Goal: Information Seeking & Learning: Learn about a topic

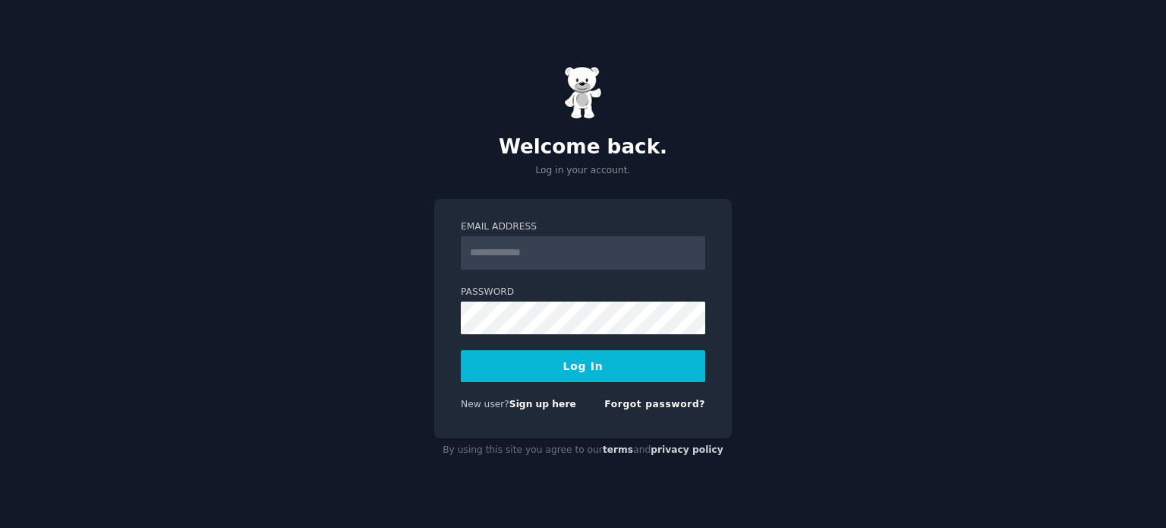
click at [559, 248] on input "Email Address" at bounding box center [583, 252] width 244 height 33
click at [367, 301] on div "Welcome back. Log in your account. Email Address Password Log In New user? Sign…" at bounding box center [583, 264] width 1166 height 528
click at [528, 257] on input "Email Address" at bounding box center [583, 252] width 244 height 33
type input "**********"
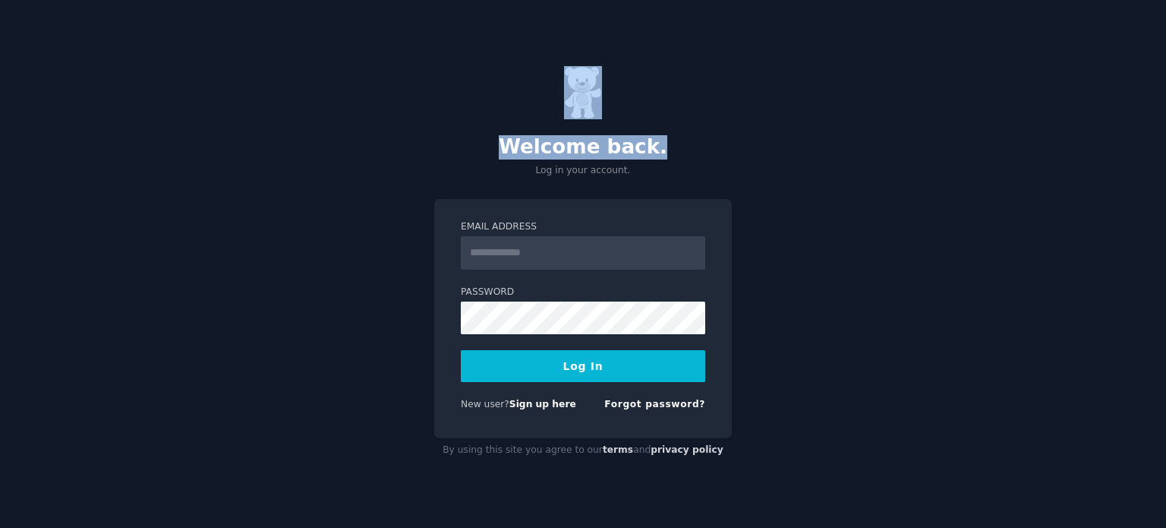
drag, startPoint x: 698, startPoint y: 0, endPoint x: 285, endPoint y: -92, distance: 423.1
click at [285, 0] on html "Welcome back. Log in your account. Email Address Password Log In New user? Sign…" at bounding box center [583, 264] width 1166 height 528
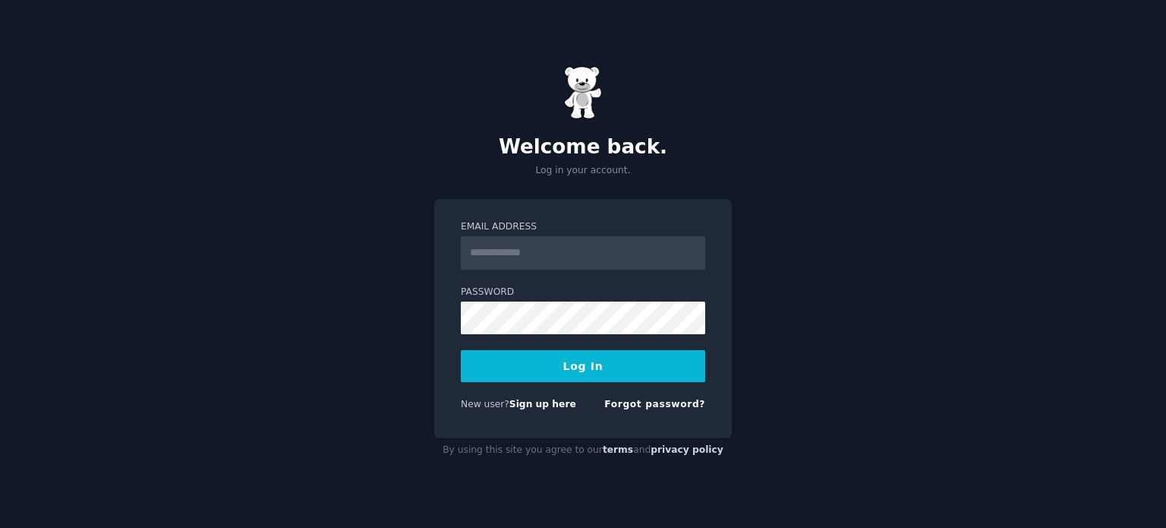
click at [497, 242] on input "Email Address" at bounding box center [583, 252] width 244 height 33
type input "**********"
click at [571, 367] on button "Log In" at bounding box center [583, 366] width 244 height 32
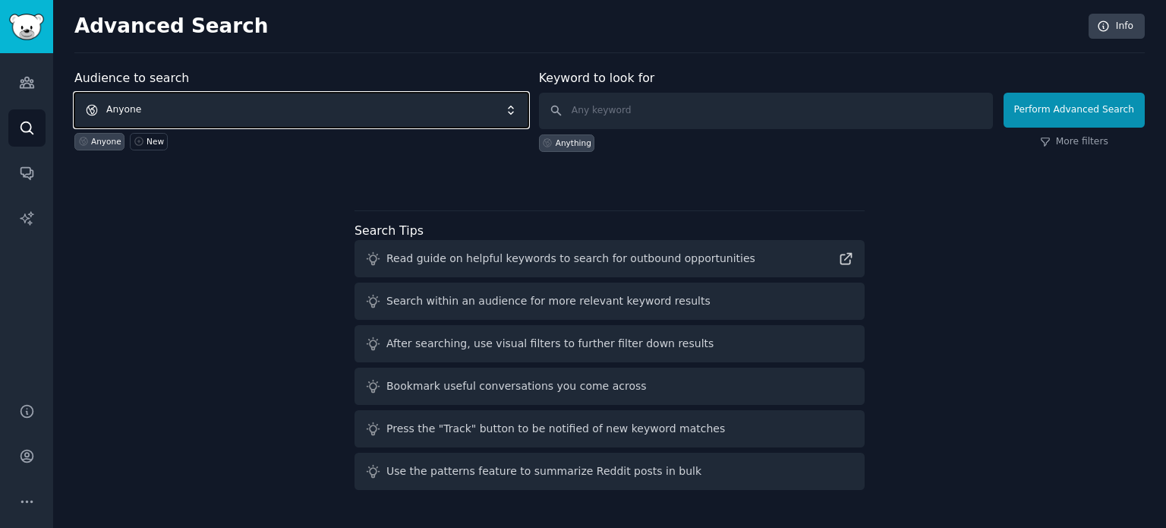
click at [194, 109] on span "Anyone" at bounding box center [301, 110] width 454 height 35
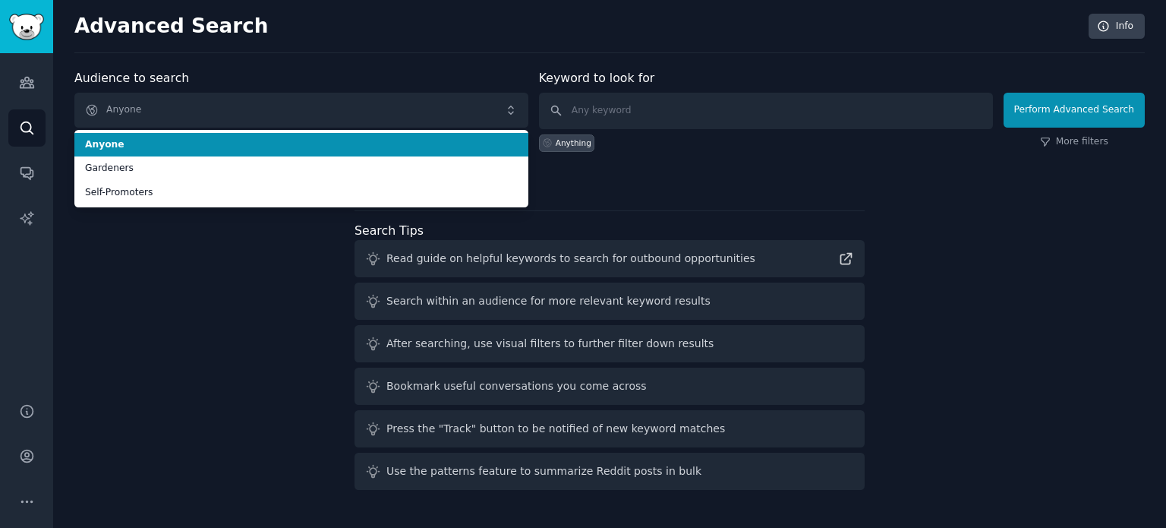
click at [125, 147] on span "Anyone" at bounding box center [301, 145] width 433 height 14
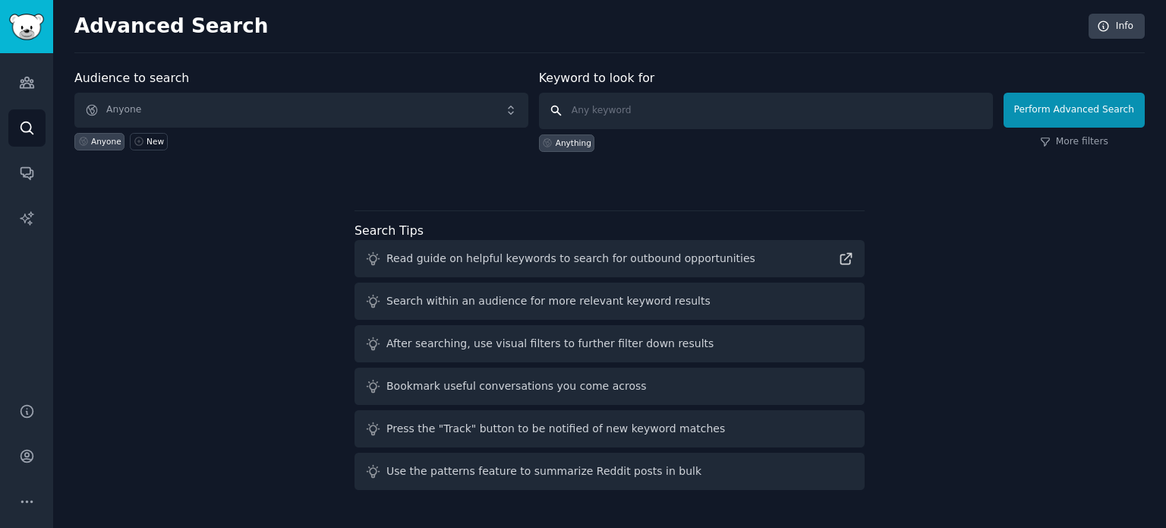
click at [578, 112] on input "text" at bounding box center [766, 111] width 454 height 36
click at [138, 137] on icon at bounding box center [139, 141] width 11 height 11
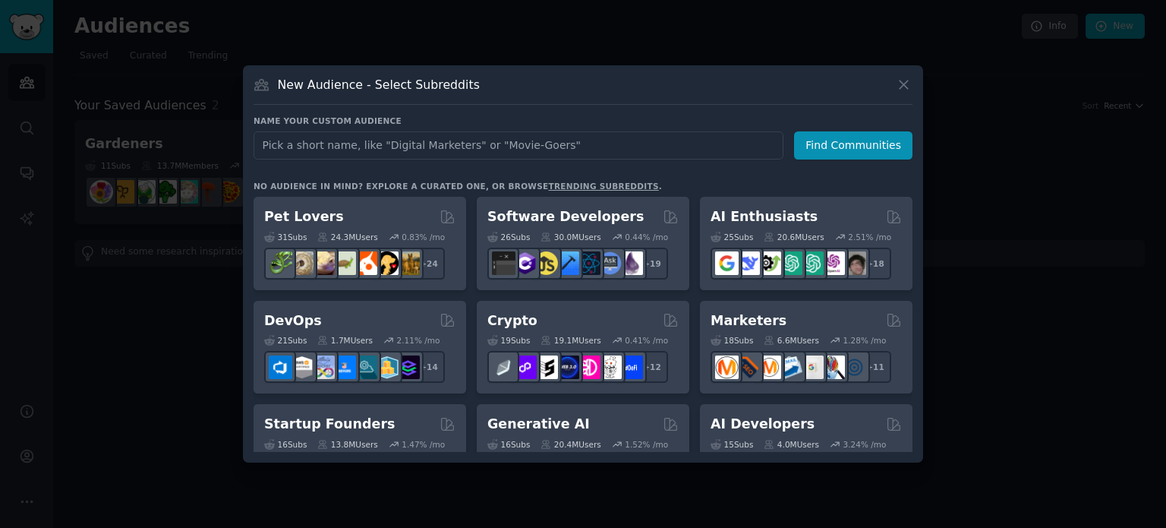
click at [297, 148] on input "text" at bounding box center [519, 145] width 530 height 28
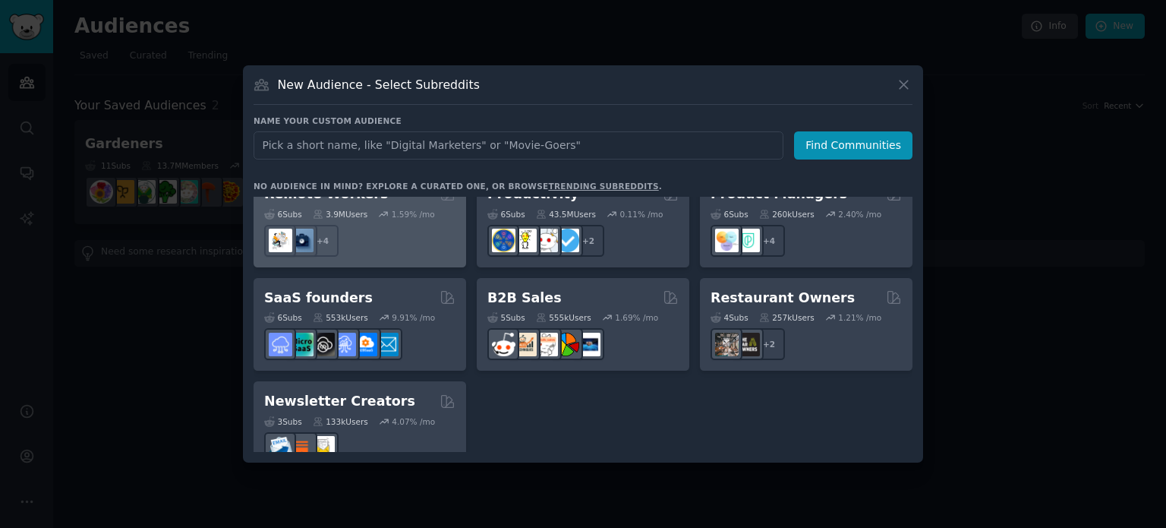
scroll to position [1184, 0]
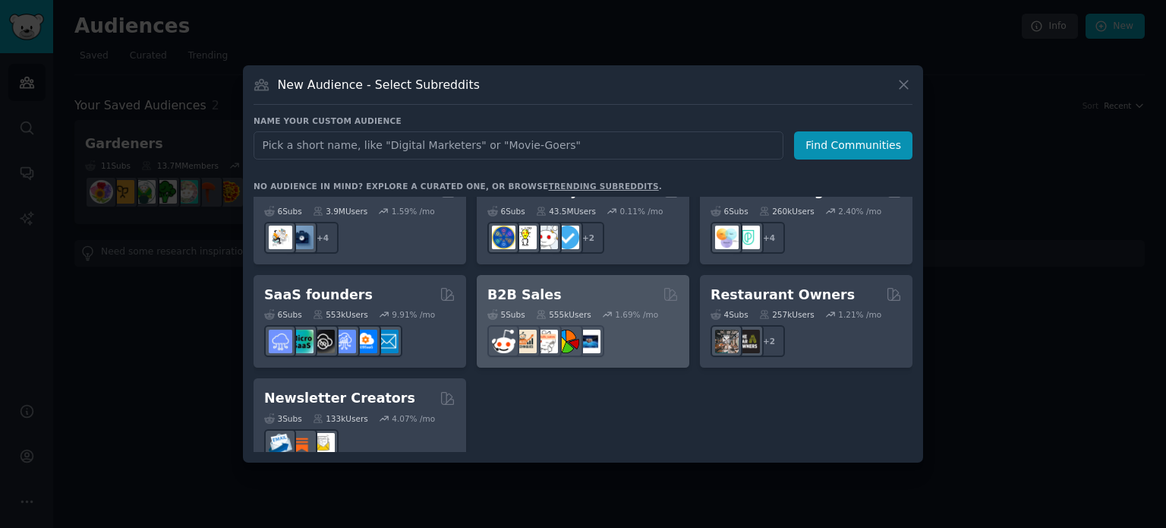
click at [617, 285] on div "B2B Sales" at bounding box center [582, 294] width 191 height 19
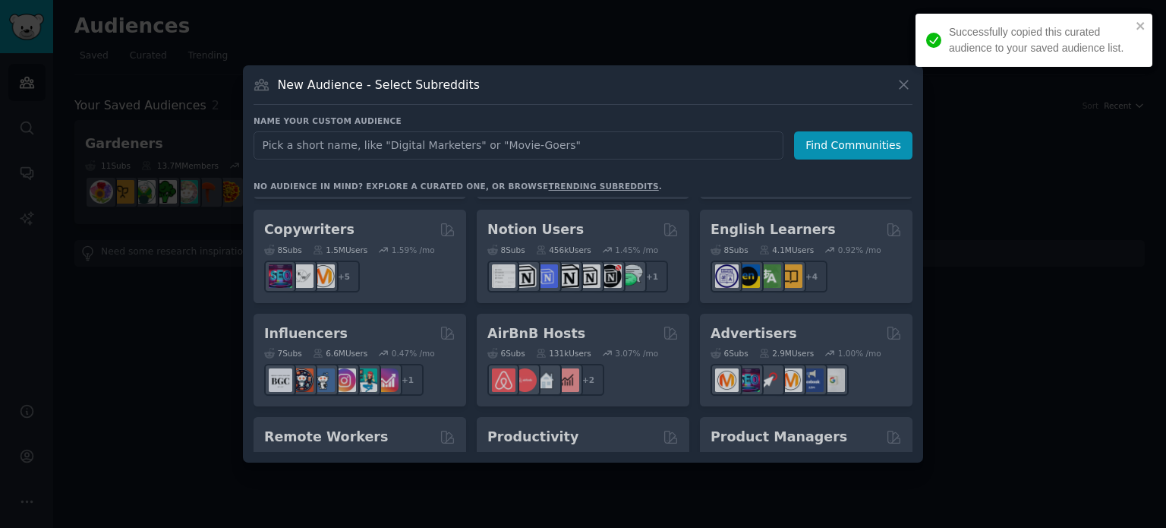
scroll to position [935, 0]
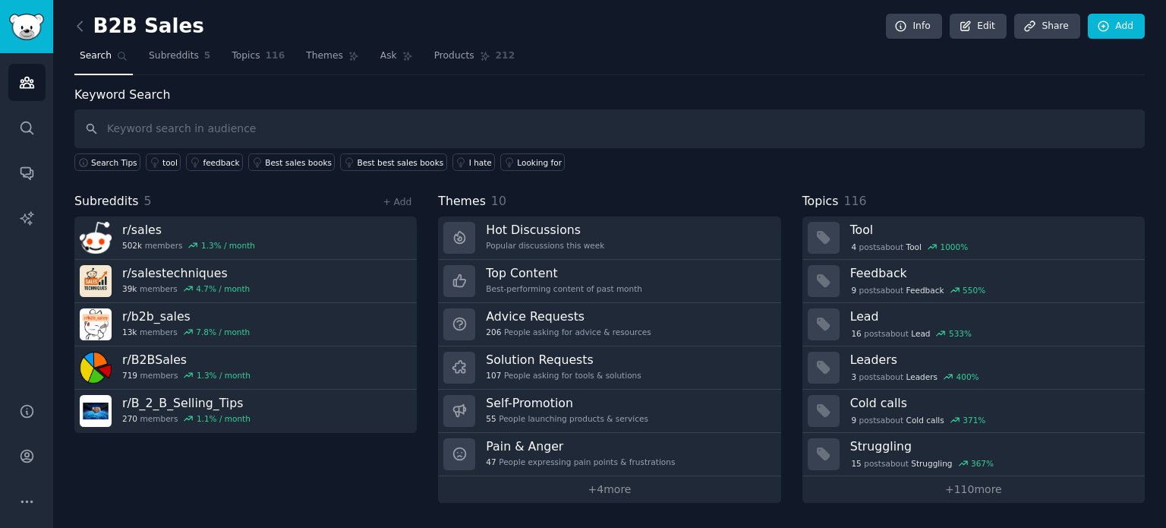
click at [135, 126] on input "text" at bounding box center [609, 128] width 1070 height 39
type input "whatsapp automation"
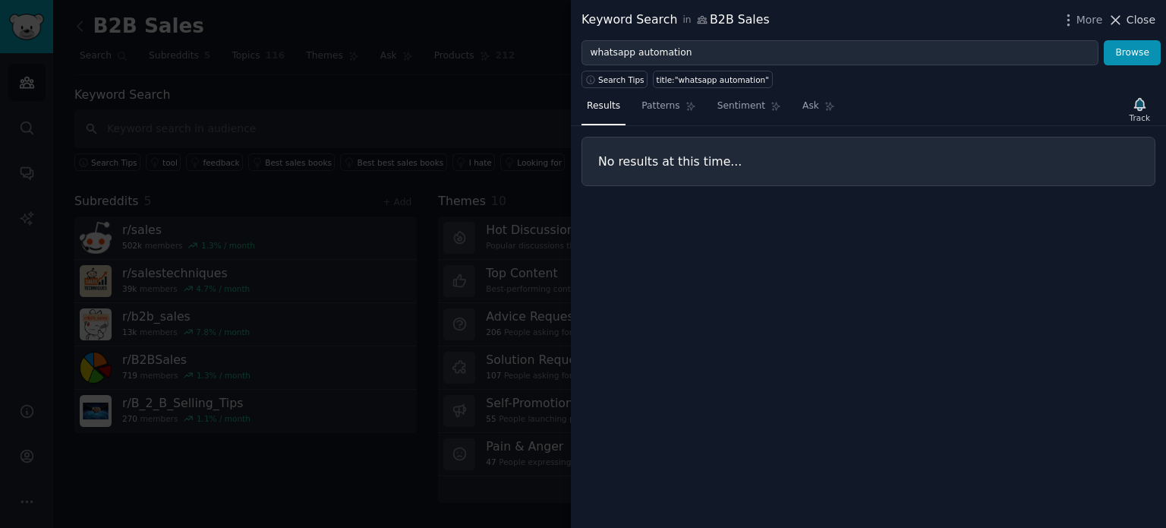
click at [1145, 18] on span "Close" at bounding box center [1141, 20] width 29 height 16
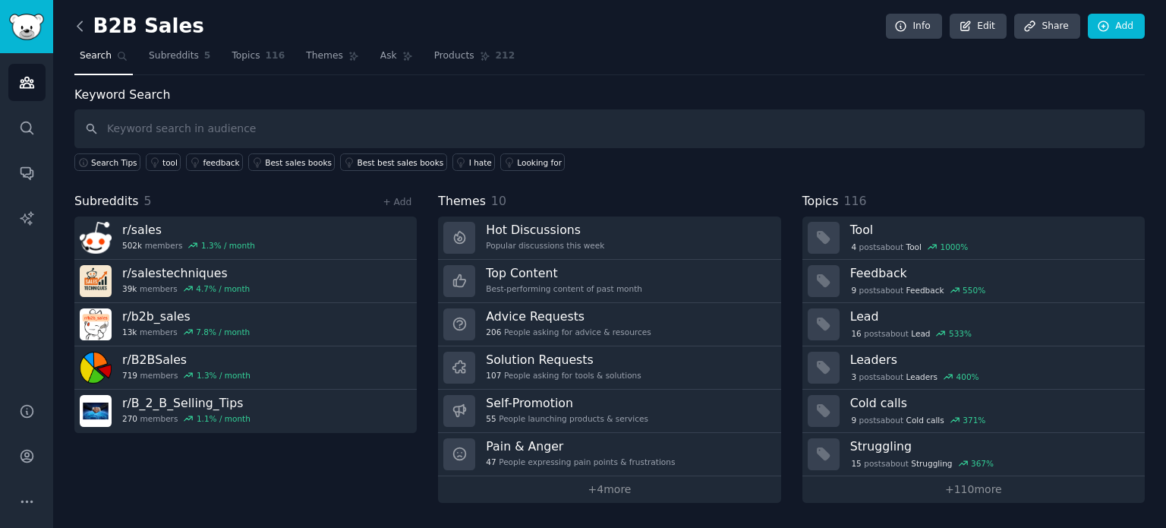
click at [82, 28] on icon at bounding box center [80, 26] width 16 height 16
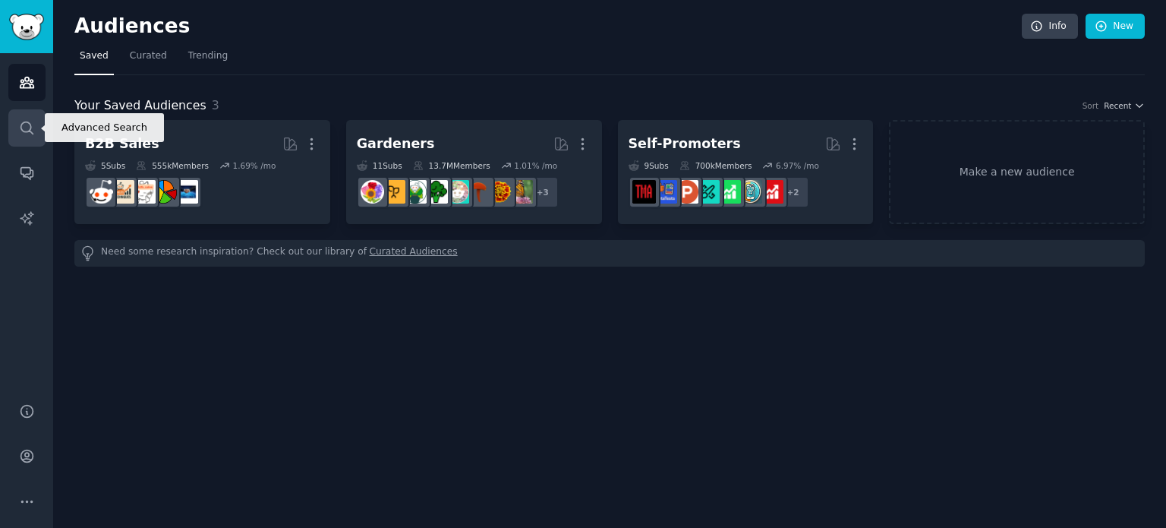
click at [28, 118] on link "Search" at bounding box center [26, 127] width 37 height 37
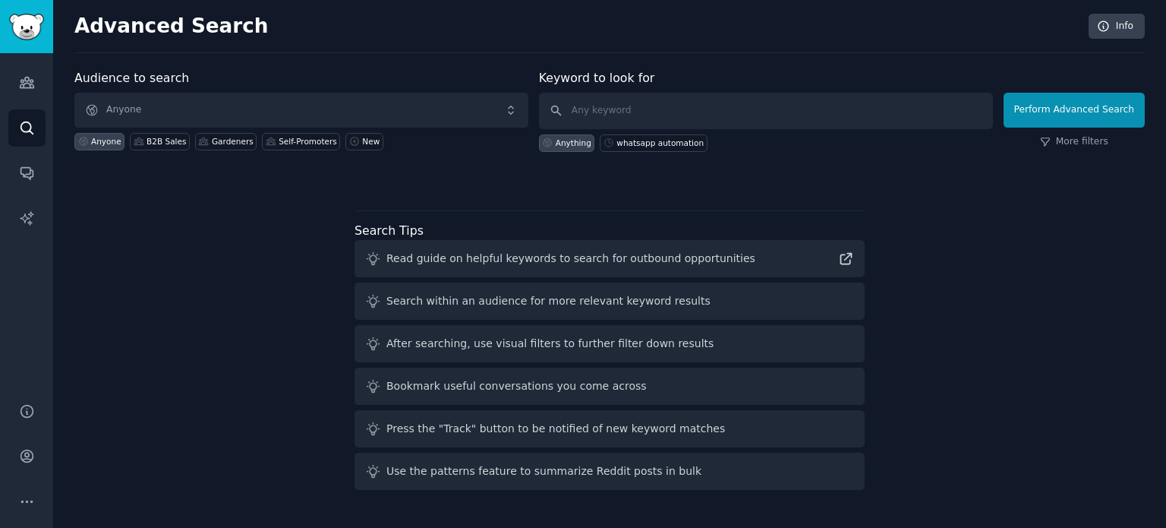
click at [98, 144] on div "Anyone" at bounding box center [106, 141] width 30 height 11
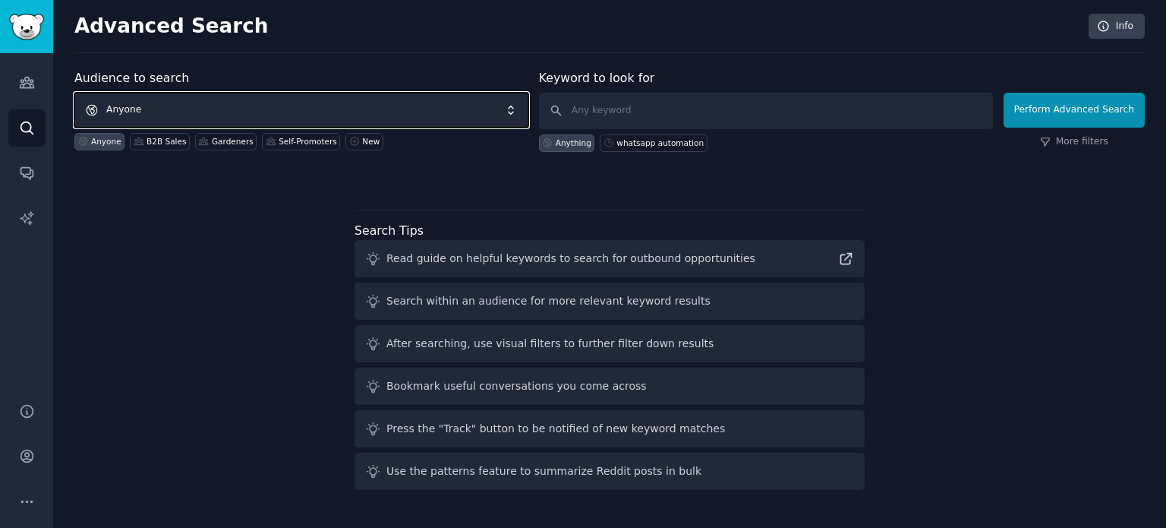
click at [221, 110] on span "Anyone" at bounding box center [301, 110] width 454 height 35
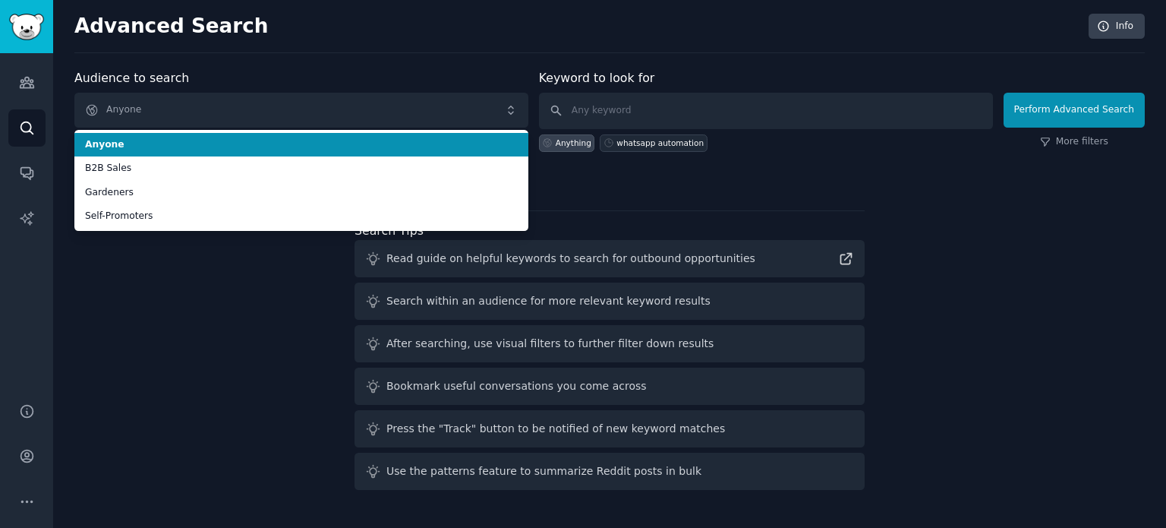
click at [669, 143] on div "whatsapp automation" at bounding box center [659, 142] width 87 height 11
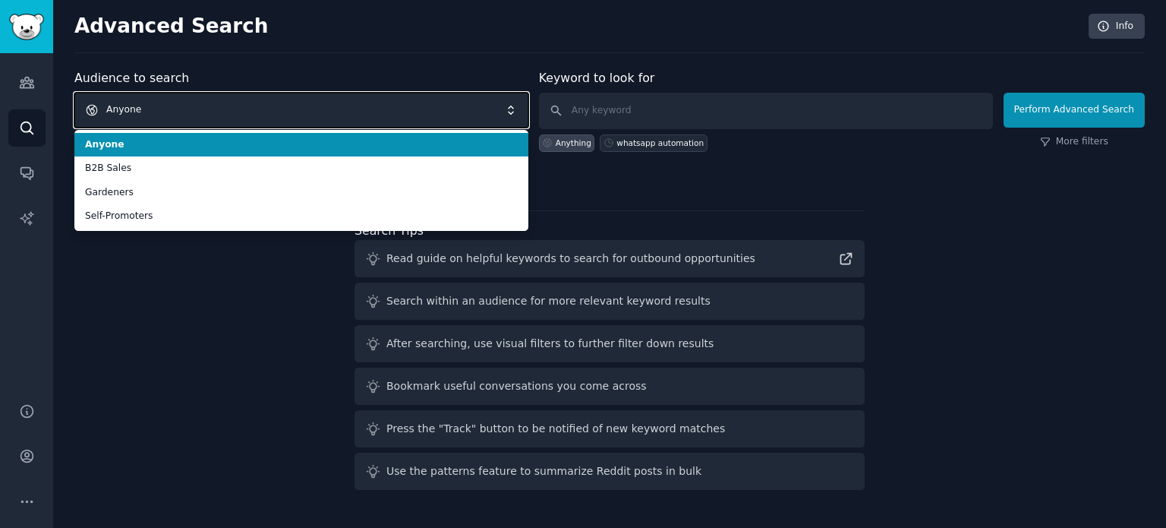
type input "whatsapp automation"
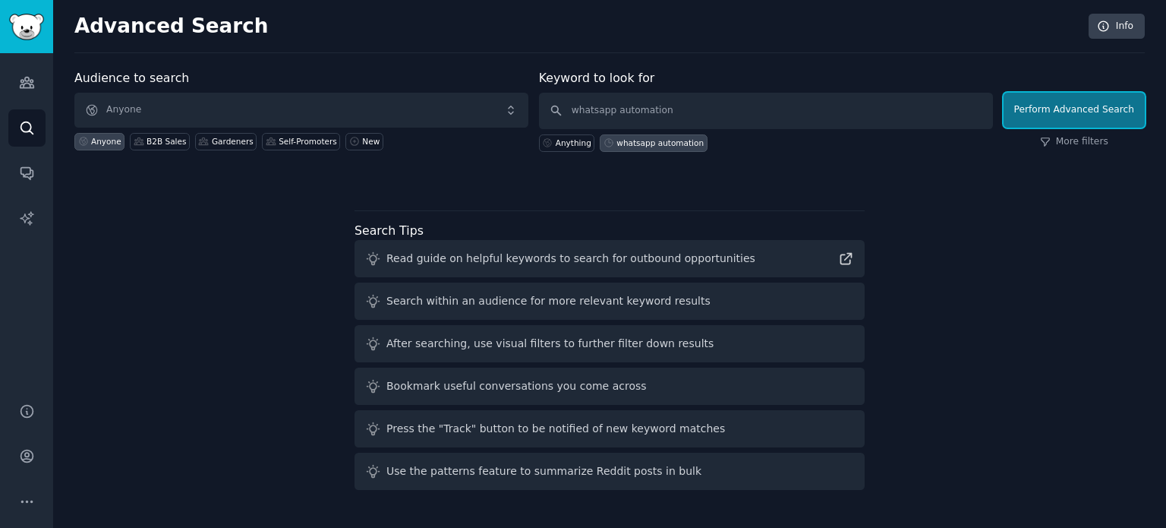
click at [1042, 121] on button "Perform Advanced Search" at bounding box center [1074, 110] width 141 height 35
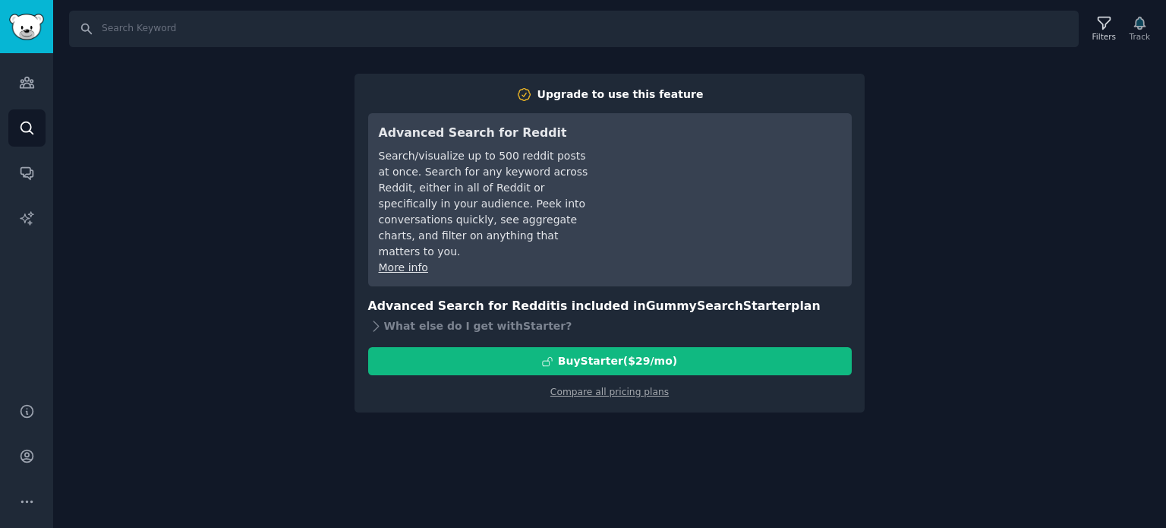
click at [933, 183] on div "Search Filters Track Upgrade to use this feature Advanced Search for Reddit Sea…" at bounding box center [609, 264] width 1113 height 528
click at [105, 33] on input "Search" at bounding box center [574, 29] width 1010 height 36
click at [14, 129] on link "Search" at bounding box center [26, 127] width 37 height 37
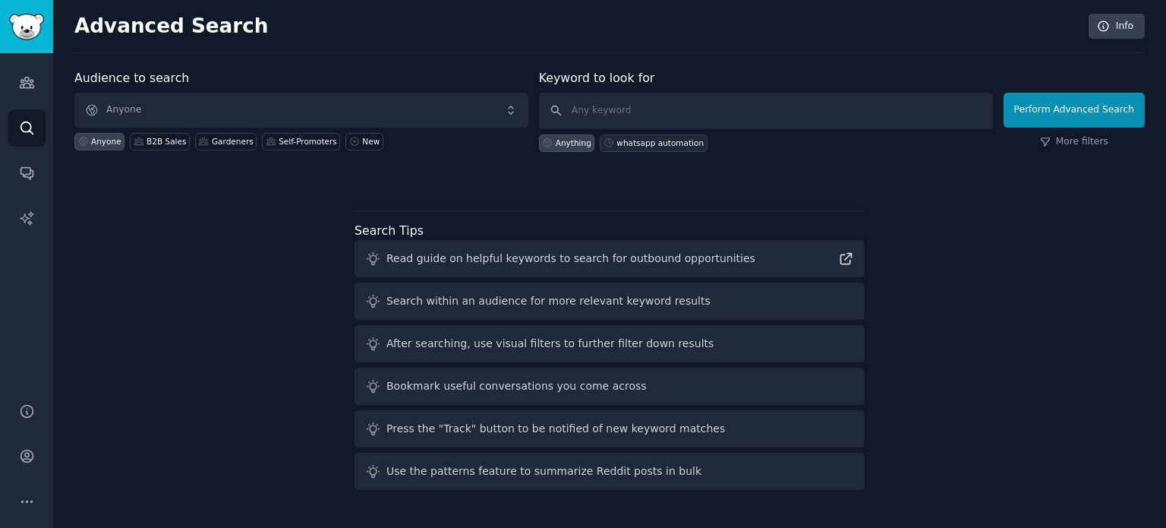
click at [632, 134] on div "whatsapp automation" at bounding box center [653, 142] width 107 height 17
type input "whatsapp automation"
click at [672, 110] on input "whatsapp automation" at bounding box center [766, 111] width 454 height 36
click button "Perform Advanced Search" at bounding box center [1074, 110] width 141 height 35
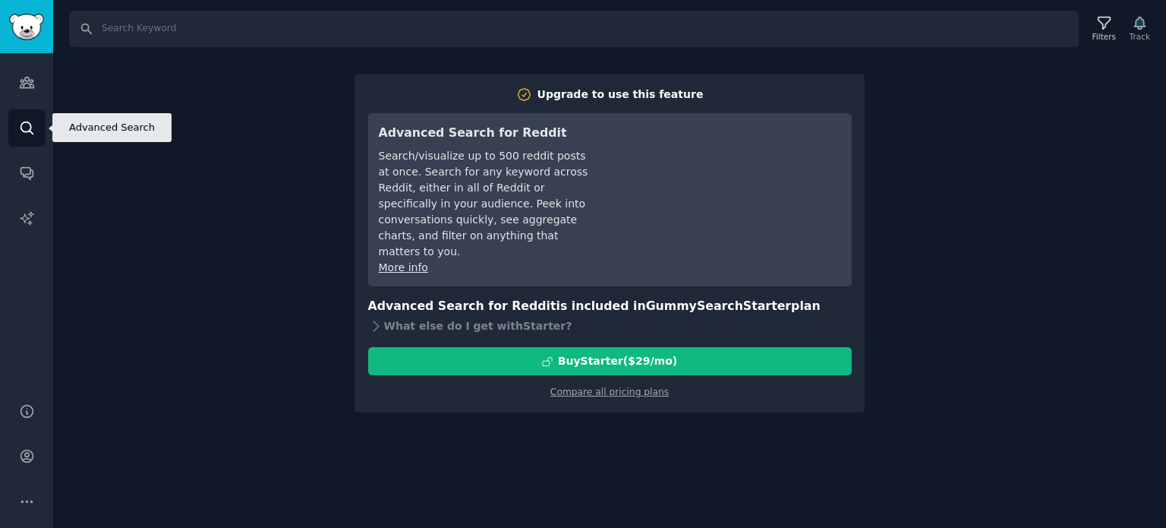
click at [24, 127] on icon "Sidebar" at bounding box center [27, 128] width 16 height 16
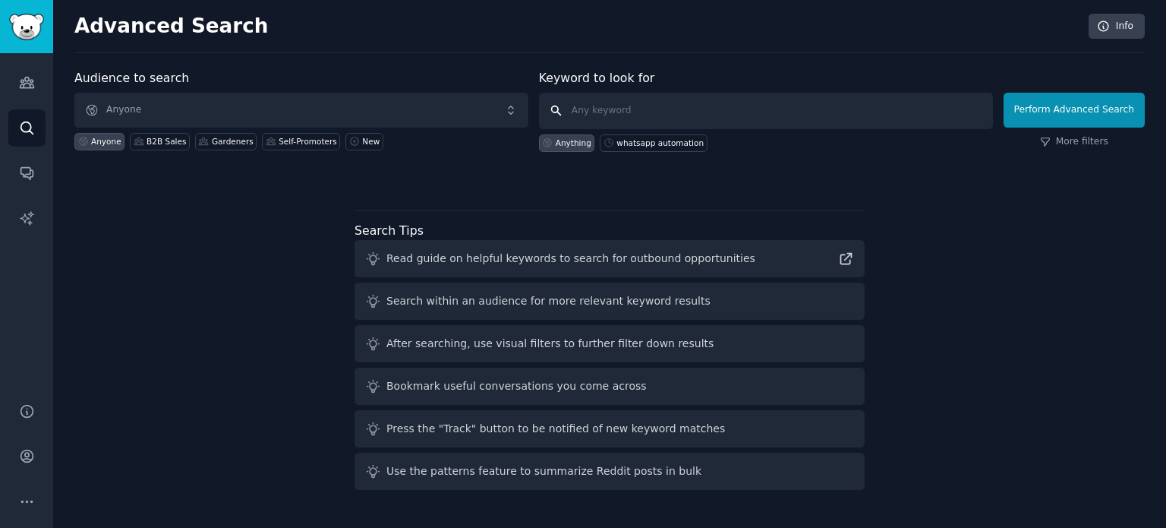
click at [611, 105] on input "text" at bounding box center [766, 111] width 454 height 36
click at [641, 147] on div "whatsapp automation" at bounding box center [659, 142] width 87 height 11
type input "whatsapp automation"
click at [720, 109] on input "whatsapp automation" at bounding box center [766, 111] width 454 height 36
drag, startPoint x: 720, startPoint y: 109, endPoint x: 562, endPoint y: 104, distance: 158.0
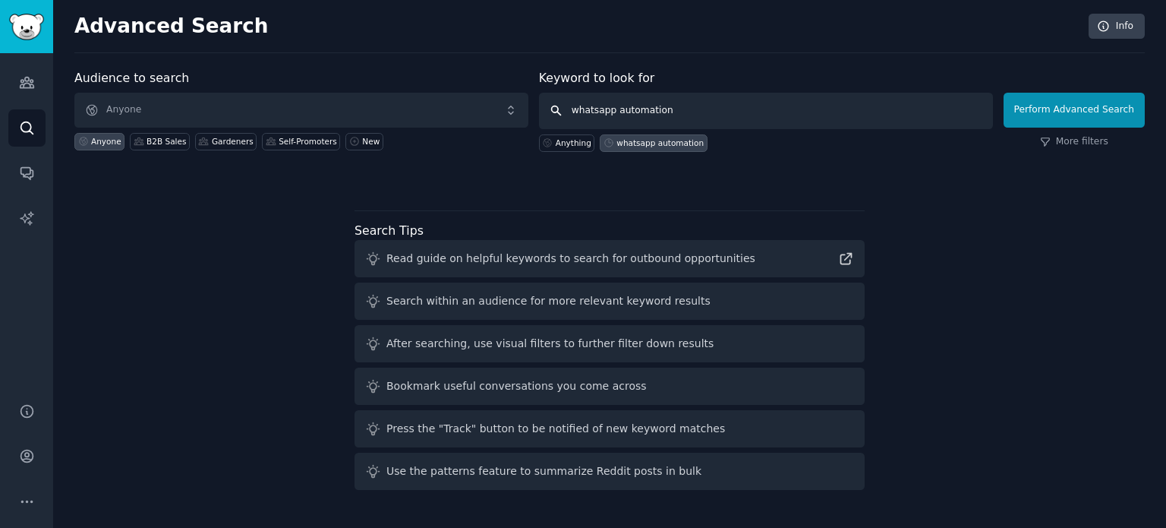
click at [562, 104] on input "whatsapp automation" at bounding box center [766, 111] width 454 height 36
click at [28, 74] on icon "Sidebar" at bounding box center [27, 82] width 16 height 16
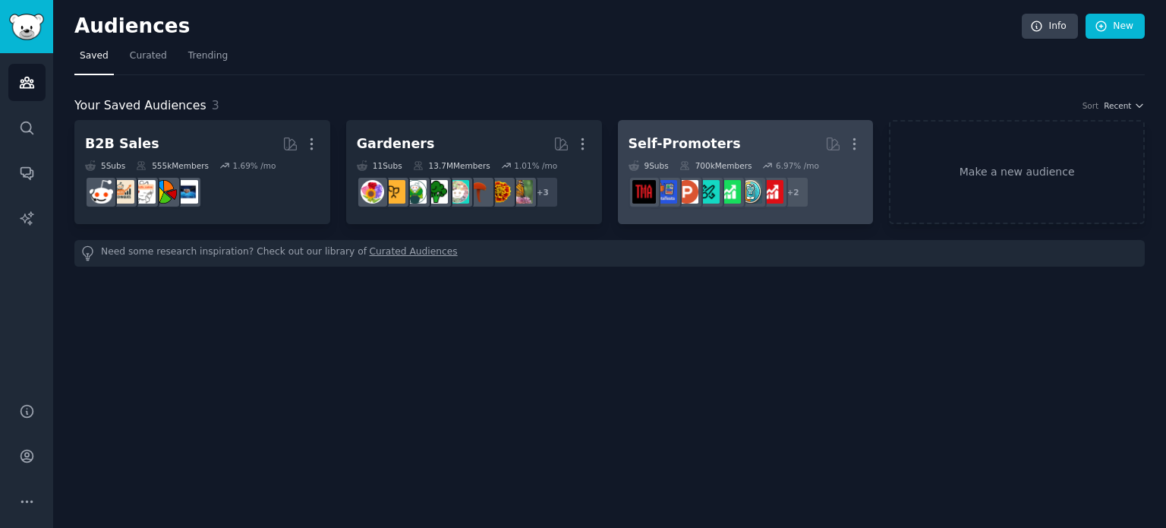
click at [741, 147] on h2 "Self-Promoters More" at bounding box center [746, 144] width 235 height 27
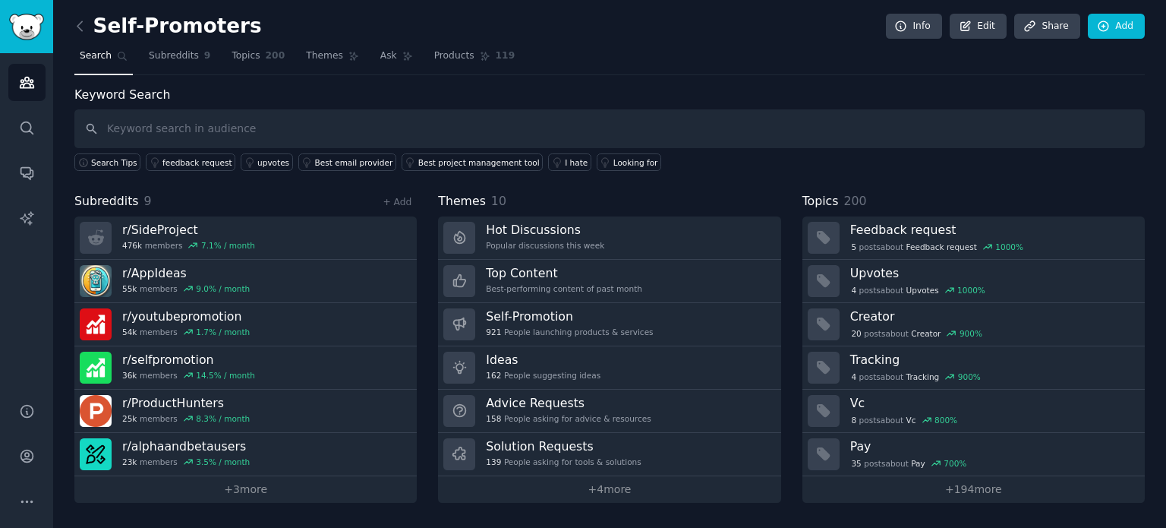
click at [519, 128] on input "text" at bounding box center [609, 128] width 1070 height 39
type input "whatsapp automation"
